Goal: Task Accomplishment & Management: Use online tool/utility

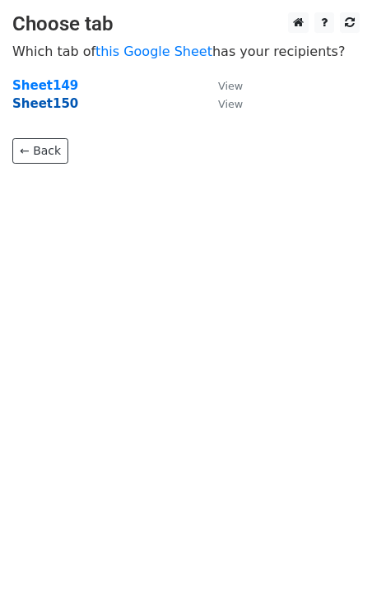
click at [62, 105] on strong "Sheet150" at bounding box center [45, 103] width 66 height 15
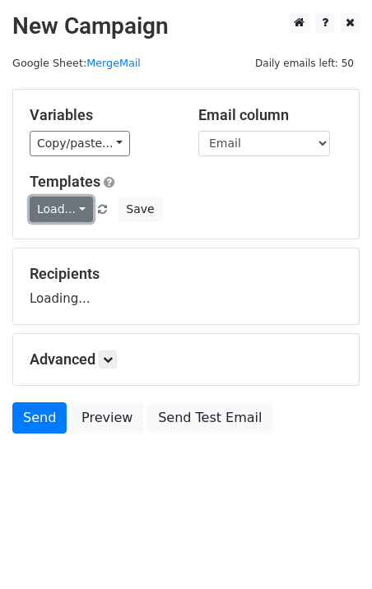
click at [60, 208] on link "Load..." at bounding box center [61, 210] width 63 height 26
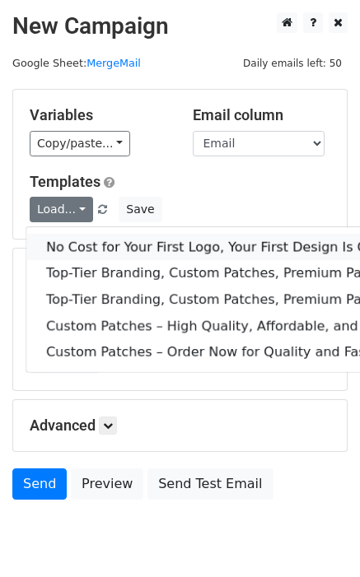
drag, startPoint x: 88, startPoint y: 240, endPoint x: 70, endPoint y: 240, distance: 18.1
click at [89, 240] on link "No Cost for Your First Logo, Your First Design Is On Us!" at bounding box center [266, 247] width 480 height 26
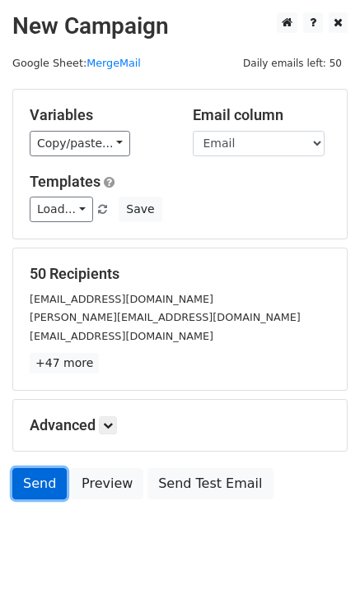
click at [40, 480] on link "Send" at bounding box center [39, 483] width 54 height 31
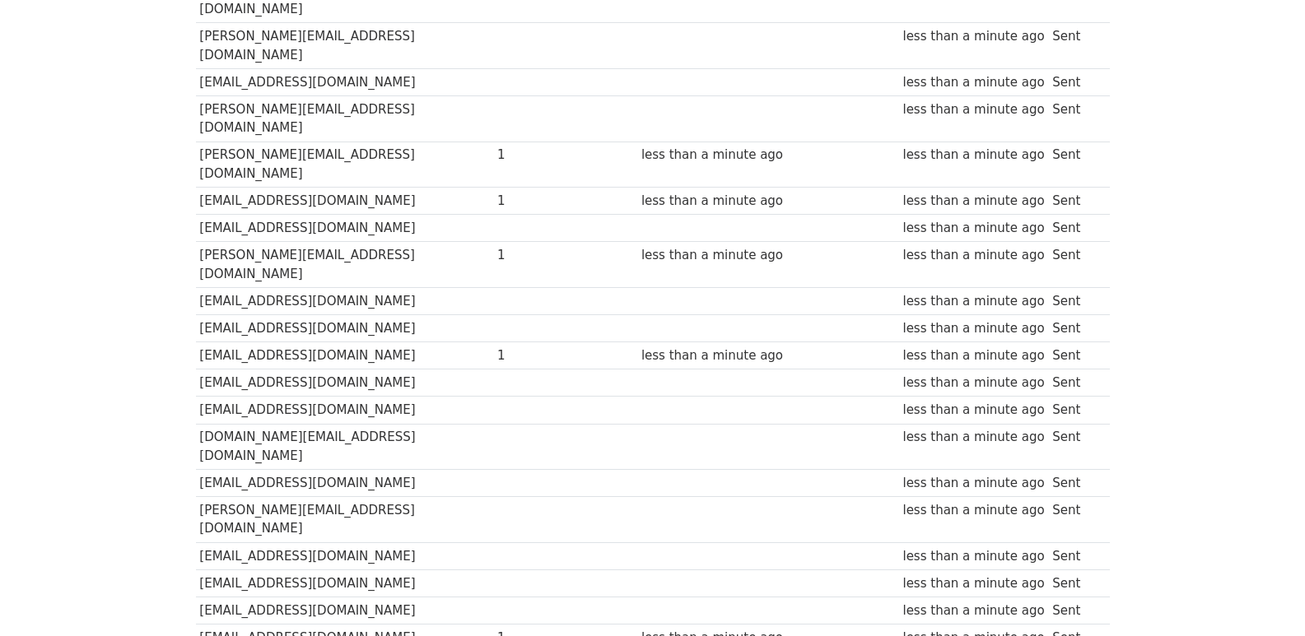
scroll to position [1146, 0]
